Goal: Communication & Community: Share content

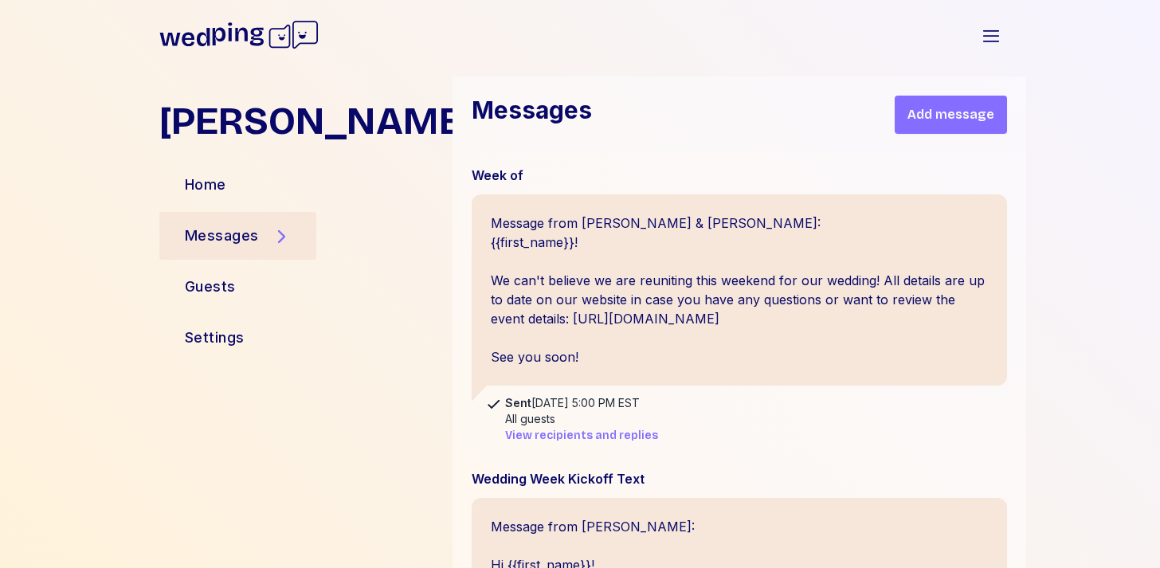
click at [762, 90] on div "Messages Add message" at bounding box center [738, 114] width 573 height 76
click at [926, 123] on span "Add message" at bounding box center [950, 114] width 87 height 19
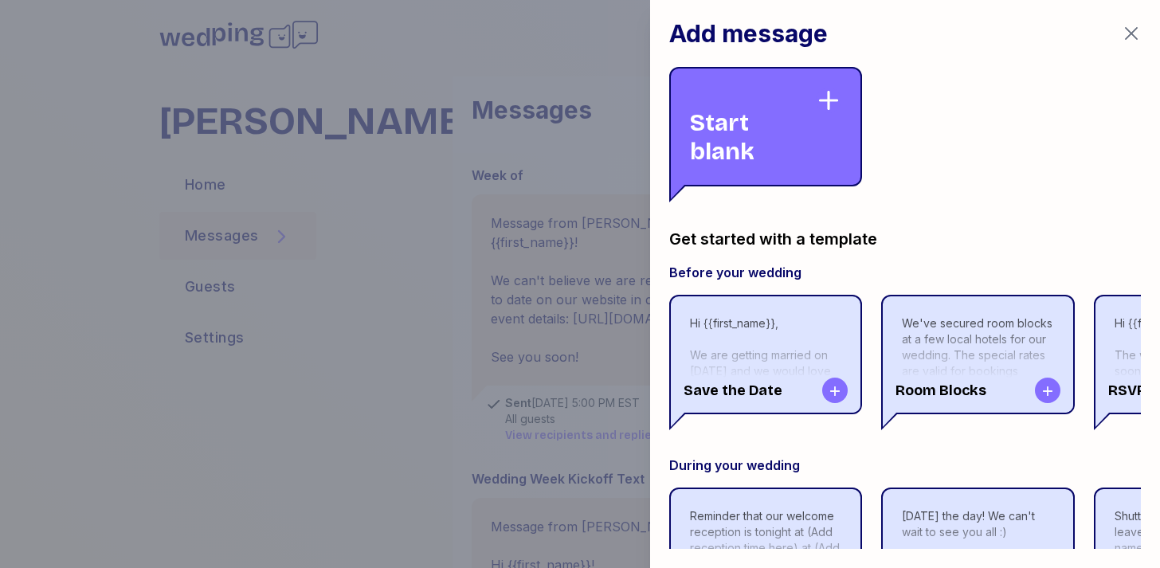
click at [745, 114] on div "Start blank" at bounding box center [753, 127] width 126 height 78
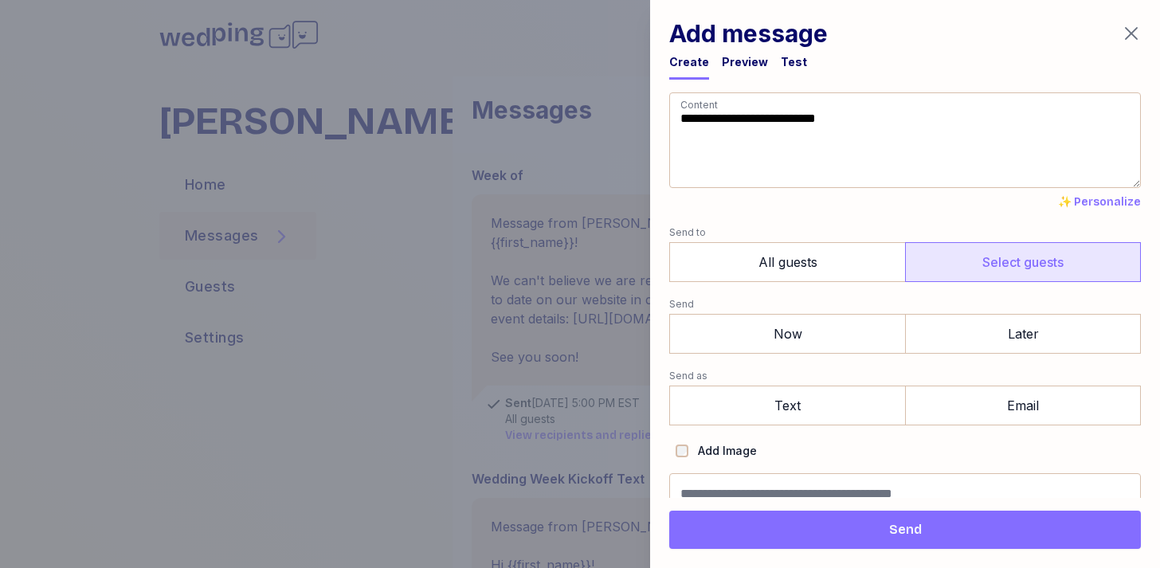
click at [975, 262] on label "Select guests" at bounding box center [1023, 262] width 236 height 40
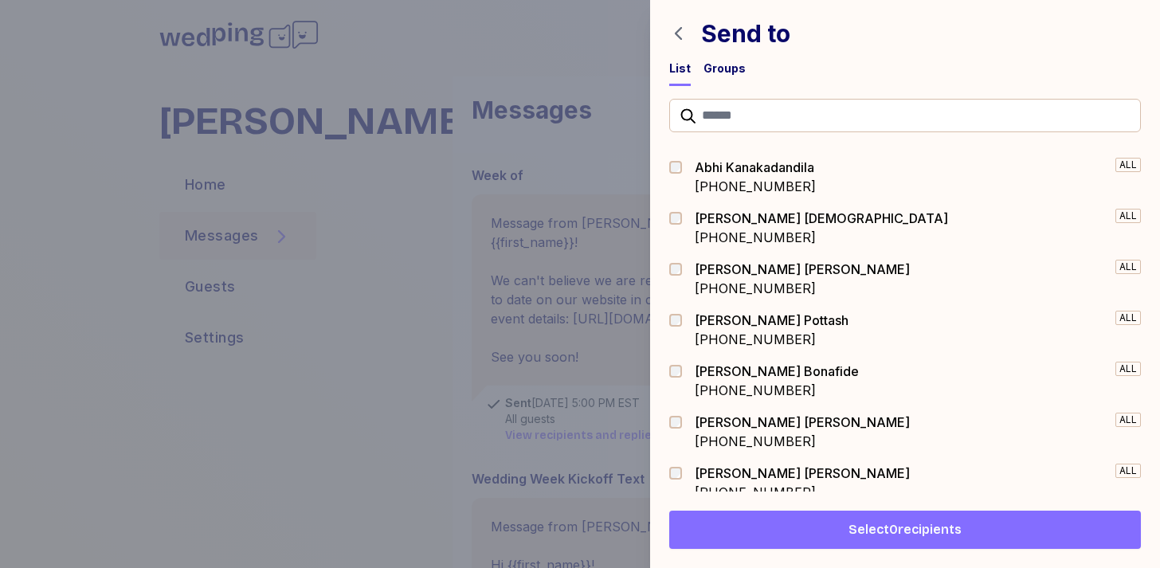
click at [731, 62] on div "Groups" at bounding box center [724, 69] width 42 height 16
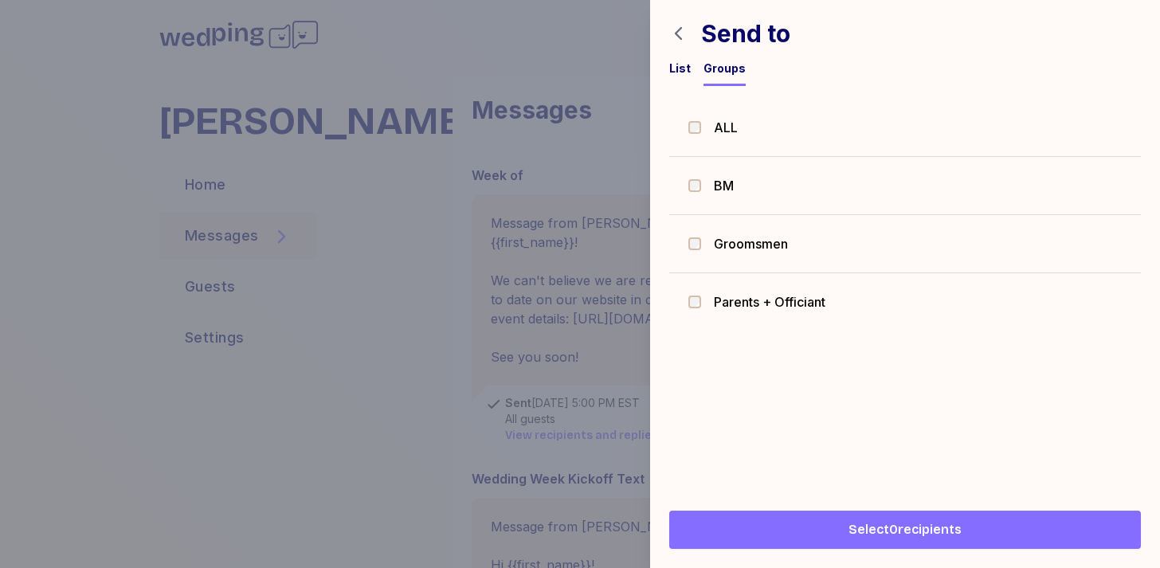
click at [722, 189] on span "BM" at bounding box center [724, 185] width 20 height 19
click at [724, 242] on span "Groomsmen" at bounding box center [751, 243] width 74 height 19
click at [741, 309] on span "Parents + Officiant" at bounding box center [769, 301] width 111 height 19
click at [849, 535] on span "Select 30 recipients" at bounding box center [904, 529] width 121 height 19
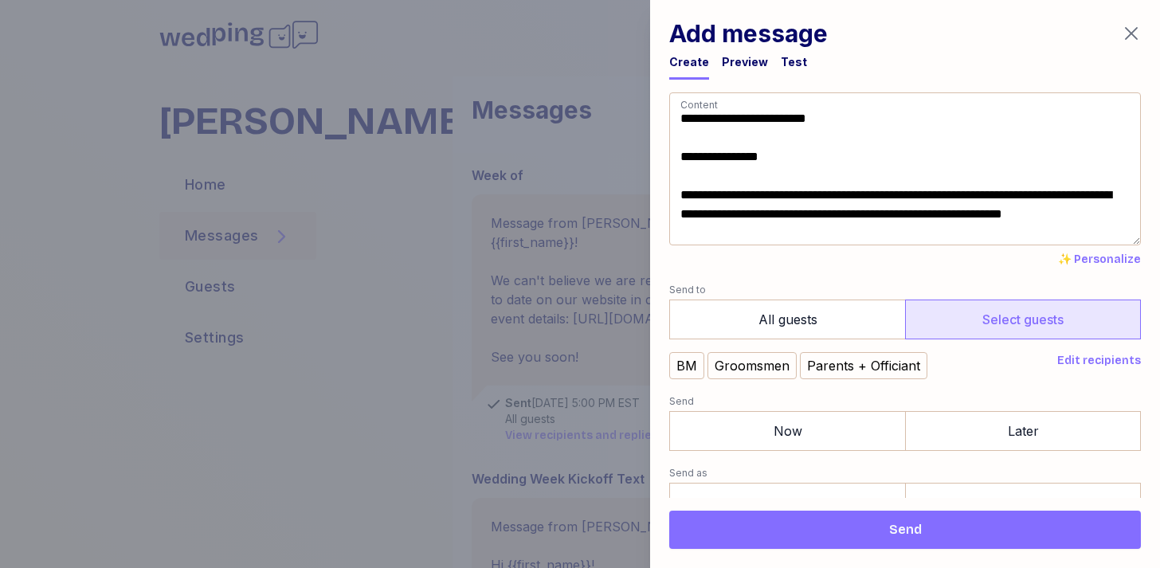
scroll to position [3, 0]
drag, startPoint x: 684, startPoint y: 235, endPoint x: 776, endPoint y: 238, distance: 91.6
click at [776, 238] on textarea "**********" at bounding box center [904, 168] width 471 height 153
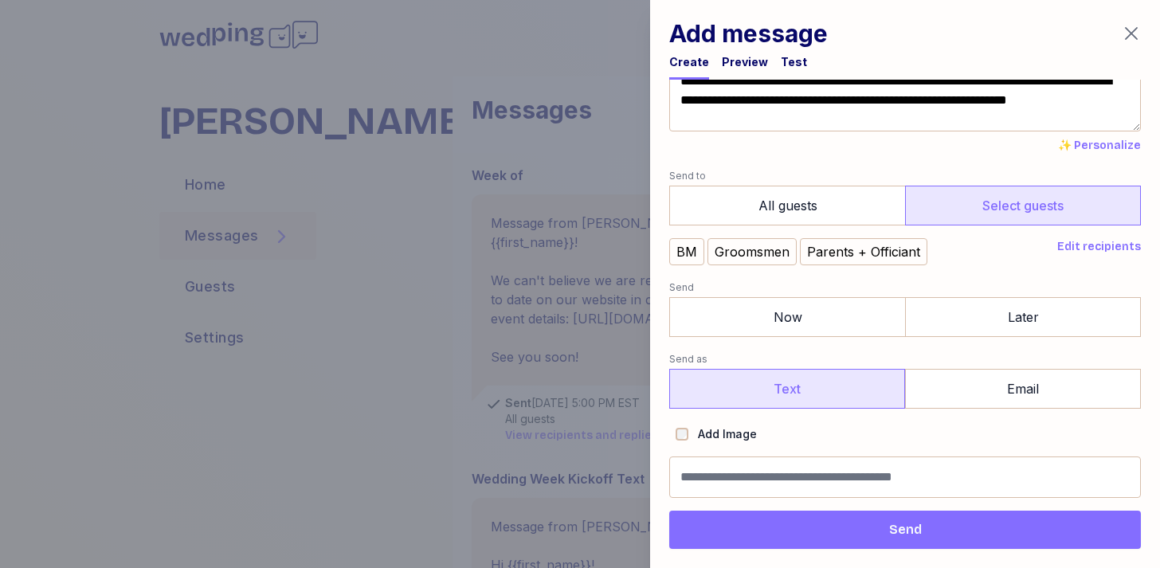
type textarea "**********"
click at [797, 386] on label "Text" at bounding box center [787, 389] width 236 height 40
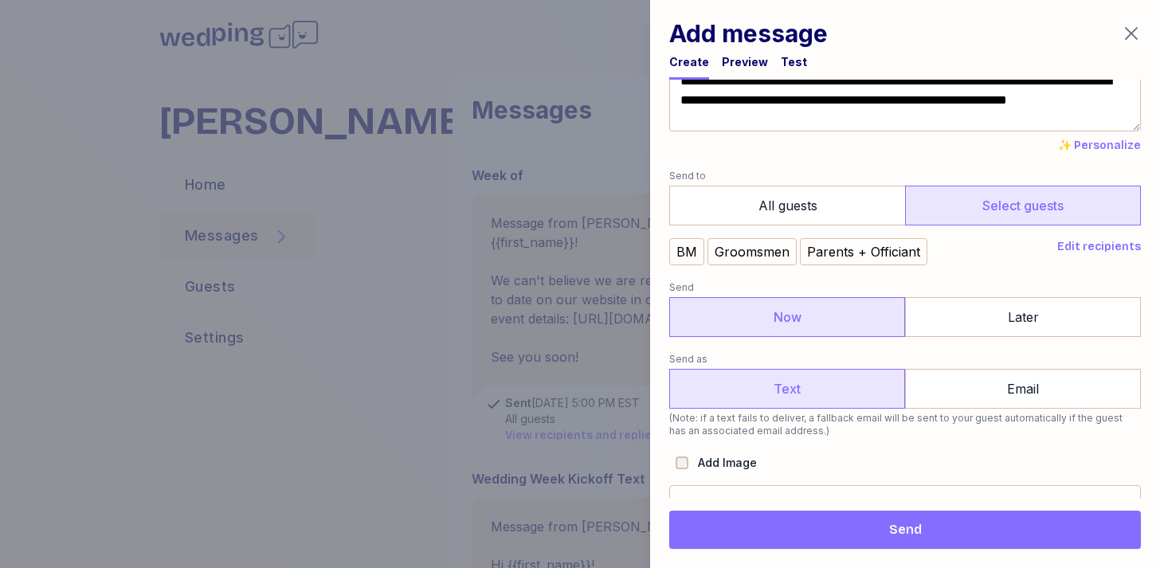
click at [801, 308] on label "Now" at bounding box center [787, 317] width 236 height 40
click at [808, 526] on span "Send" at bounding box center [905, 529] width 446 height 19
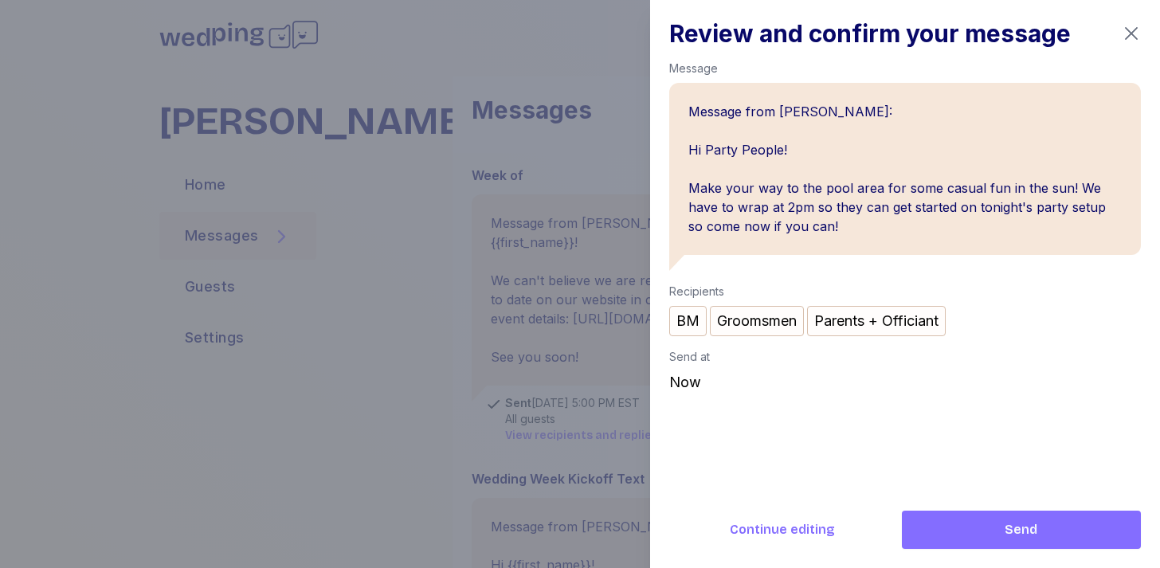
click at [971, 529] on span "Send" at bounding box center [1020, 529] width 213 height 19
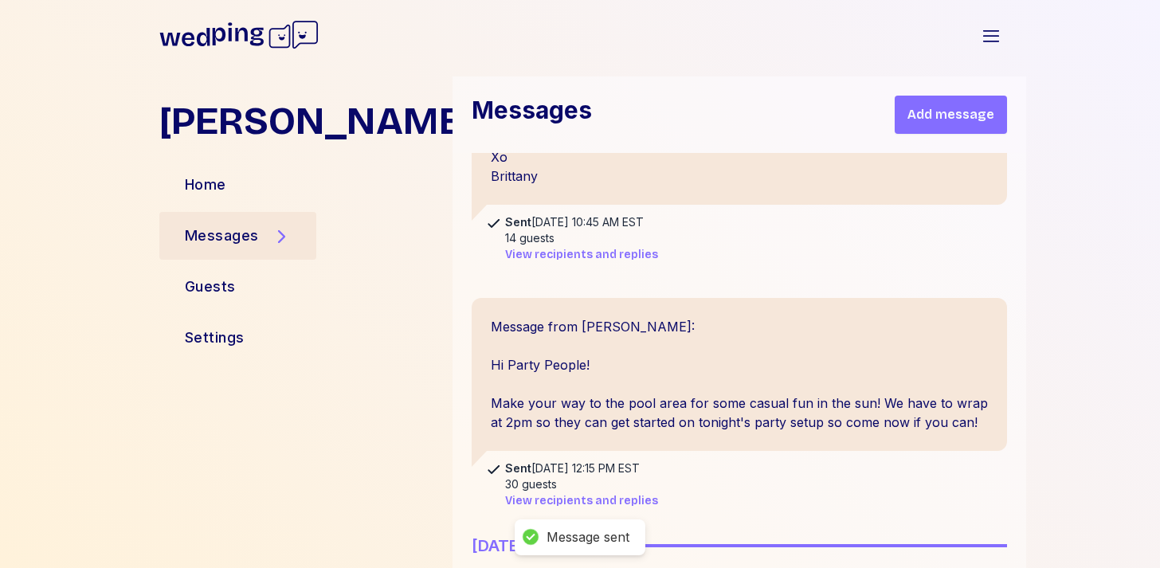
scroll to position [2603, 0]
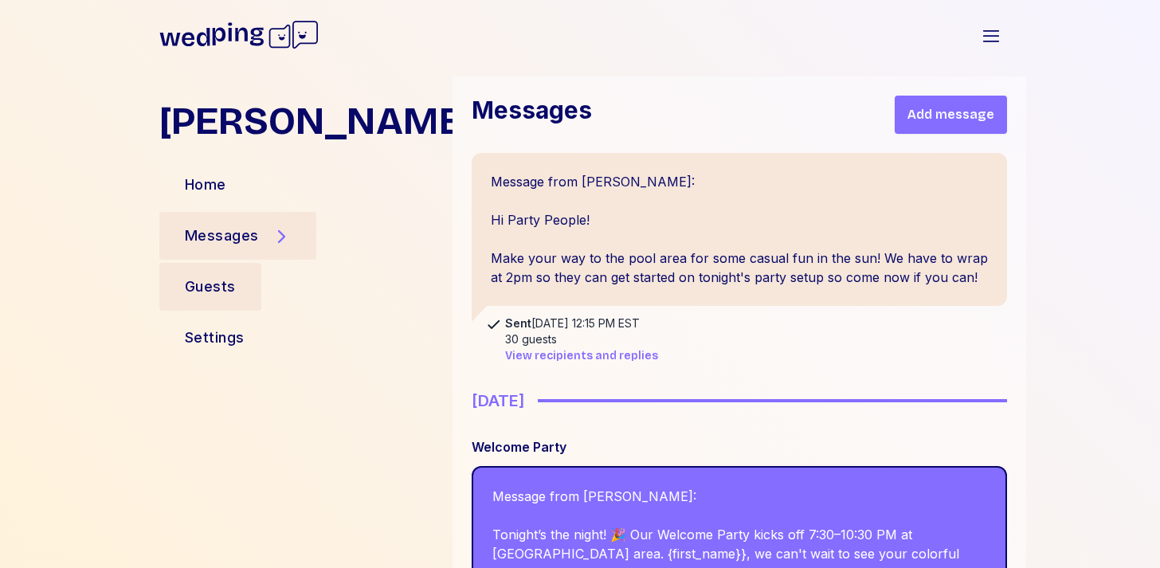
click at [236, 283] on div "Guests" at bounding box center [210, 287] width 102 height 48
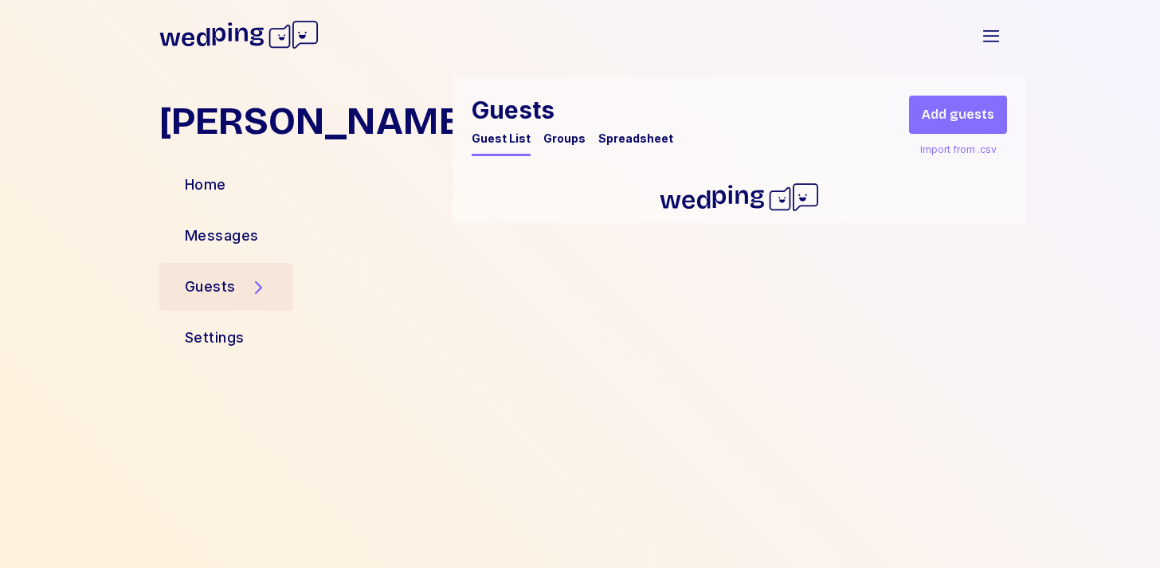
scroll to position [0, 0]
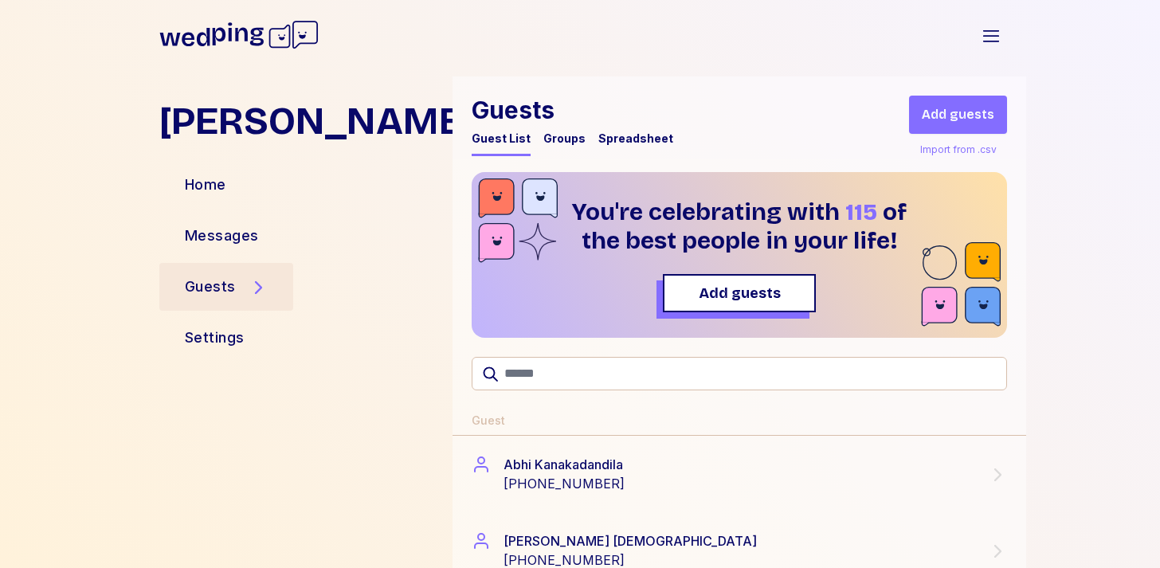
click at [553, 147] on div "Groups" at bounding box center [564, 143] width 42 height 25
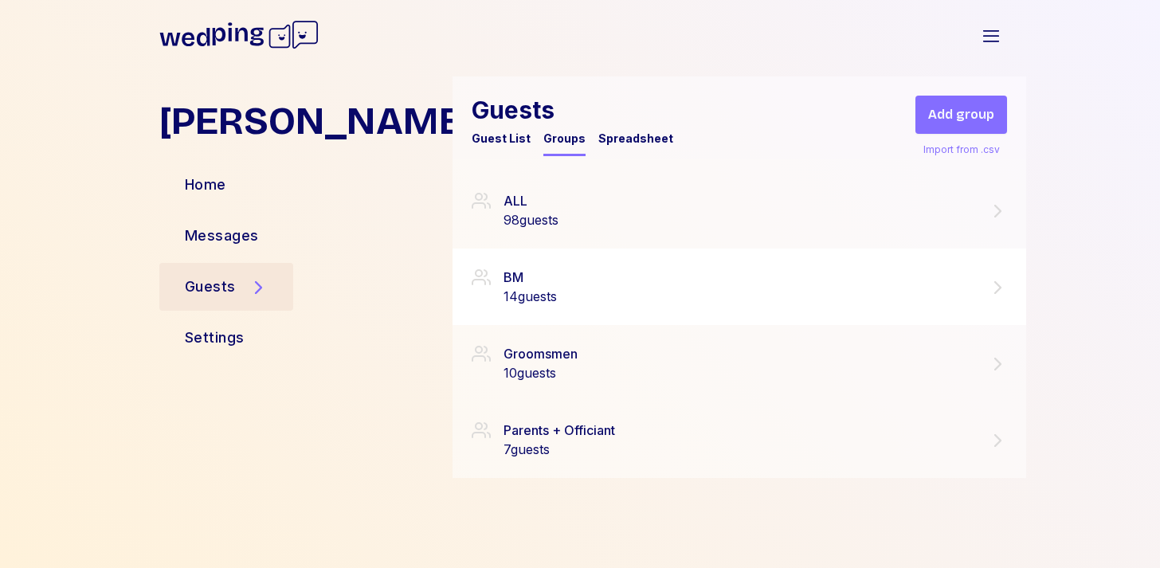
click at [573, 286] on div "BM 14 guests" at bounding box center [738, 287] width 535 height 38
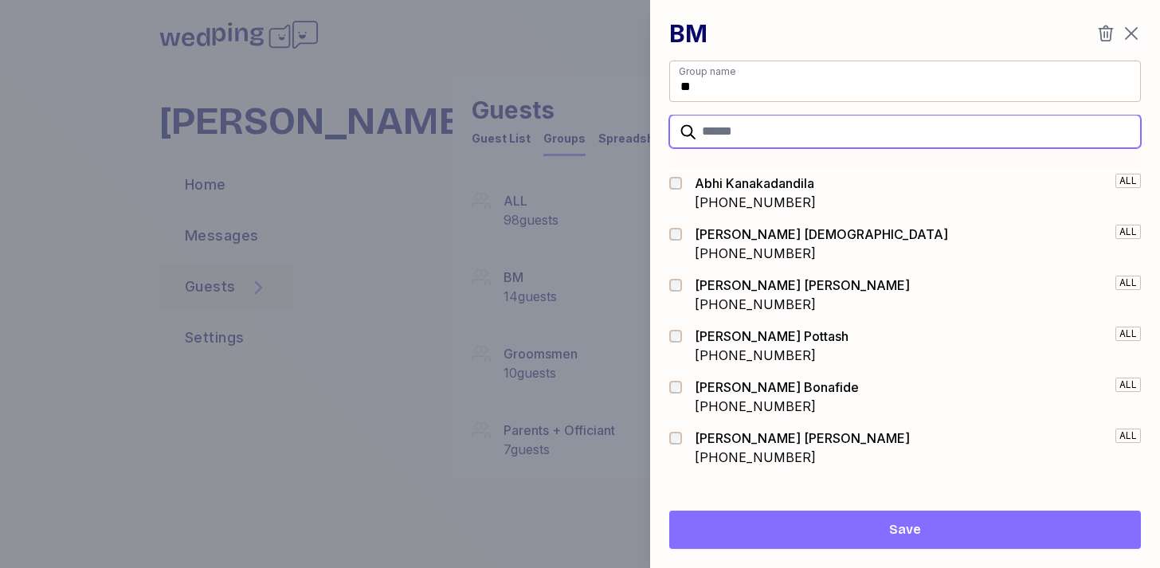
click at [729, 144] on input "text" at bounding box center [904, 131] width 471 height 33
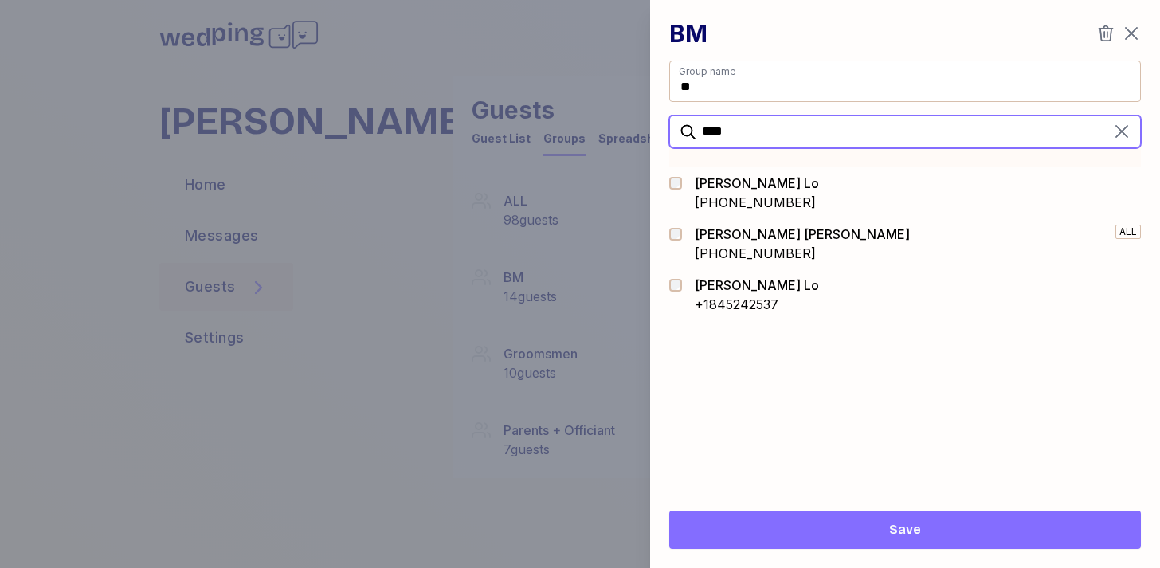
type input "****"
click at [728, 181] on div "[PERSON_NAME]" at bounding box center [756, 183] width 124 height 19
click at [835, 534] on span "Save" at bounding box center [905, 529] width 446 height 19
